Goal: Information Seeking & Learning: Learn about a topic

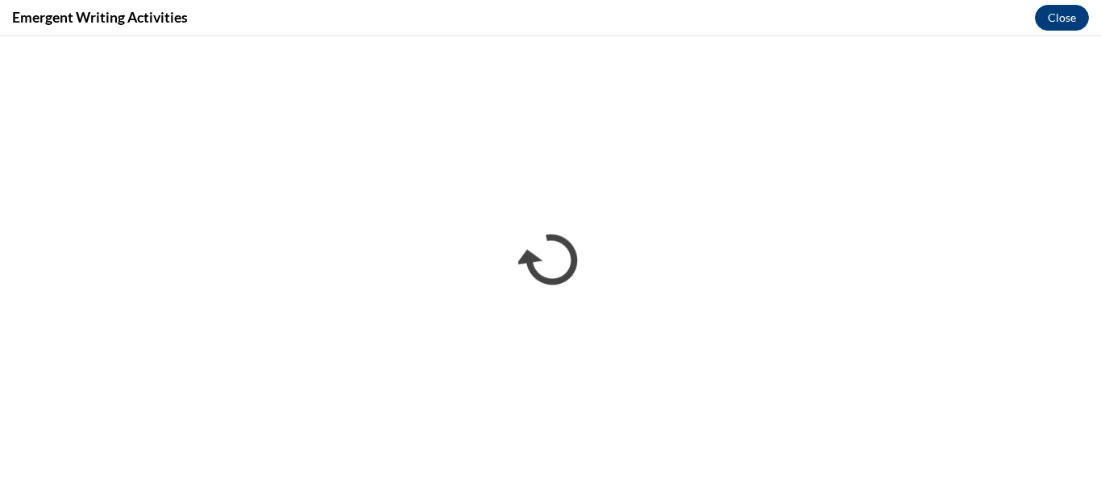
scroll to position [2007, 0]
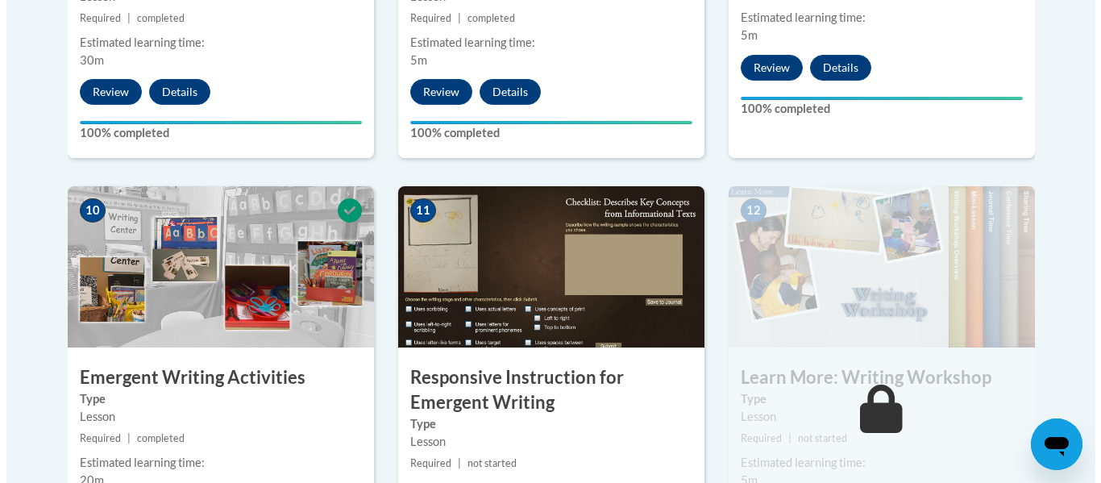
scroll to position [2113, 0]
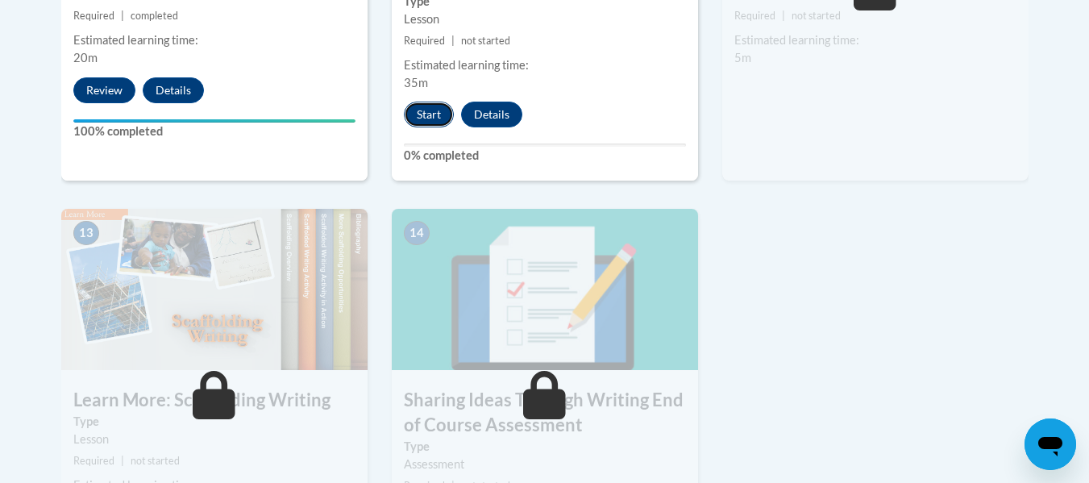
click at [411, 102] on button "Start" at bounding box center [429, 115] width 50 height 26
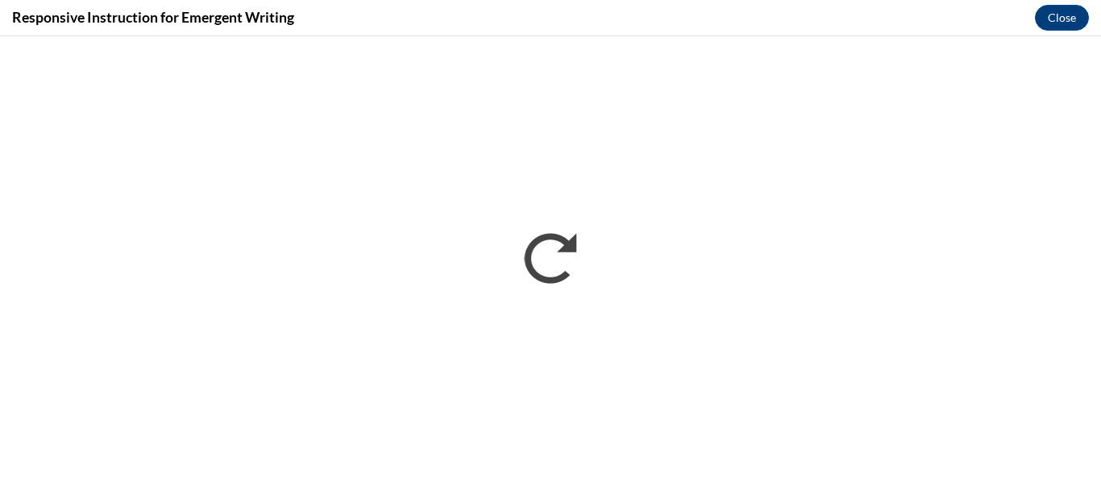
scroll to position [0, 0]
